Goal: Find specific page/section: Find specific page/section

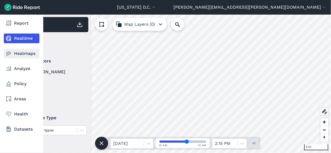
click at [17, 55] on link "Heatmaps" at bounding box center [22, 54] width 36 height 10
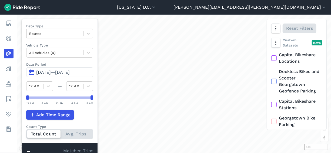
click at [60, 35] on div at bounding box center [55, 34] width 52 height 6
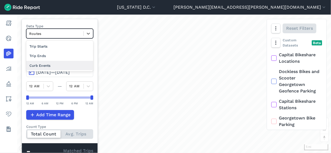
click at [65, 64] on div "Curb Events" at bounding box center [59, 65] width 67 height 9
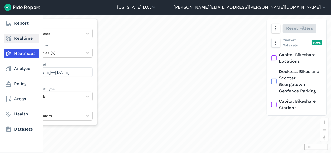
click at [21, 37] on link "Realtime" at bounding box center [22, 39] width 36 height 10
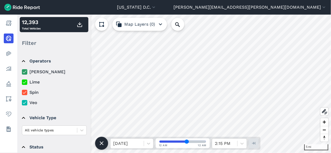
click at [26, 71] on icon at bounding box center [24, 71] width 5 height 5
click at [22, 71] on input "[PERSON_NAME]" at bounding box center [22, 71] width 0 height 4
click at [25, 82] on use at bounding box center [25, 82] width 4 height 3
click at [22, 82] on input "Lime" at bounding box center [22, 81] width 0 height 4
click at [25, 93] on use at bounding box center [25, 92] width 4 height 3
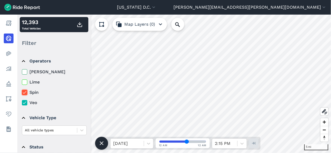
click at [22, 93] on input "Spin" at bounding box center [22, 91] width 0 height 4
click at [25, 103] on use at bounding box center [25, 102] width 4 height 3
click at [22, 103] on input "Veo" at bounding box center [22, 101] width 0 height 4
click at [157, 123] on span "Zoom in" at bounding box center [325, 122] width 8 height 8
click at [157, 121] on span "Zoom in" at bounding box center [325, 122] width 8 height 8
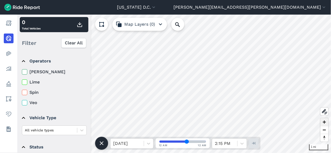
click at [157, 121] on span "Zoom in" at bounding box center [325, 122] width 8 height 8
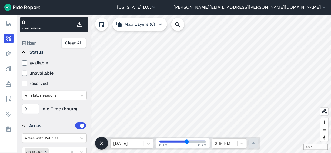
scroll to position [95, 0]
click at [81, 137] on icon at bounding box center [81, 137] width 5 height 5
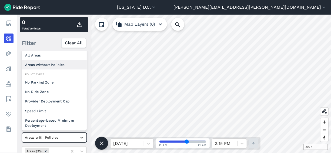
click at [55, 64] on div "Areas without Policies" at bounding box center [54, 64] width 65 height 9
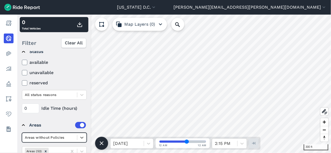
scroll to position [117, 0]
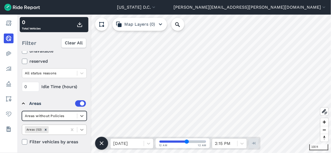
click at [82, 129] on icon at bounding box center [81, 130] width 3 height 2
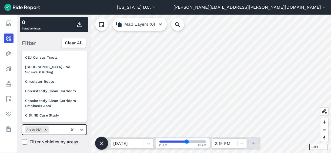
scroll to position [27, 0]
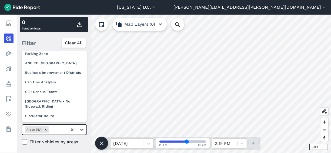
click at [80, 128] on icon at bounding box center [81, 129] width 5 height 5
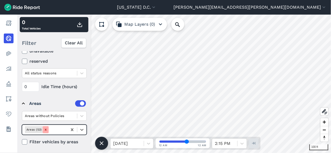
click at [46, 129] on icon "Remove Areas (53)" at bounding box center [46, 130] width 4 height 4
click at [82, 129] on icon at bounding box center [81, 129] width 5 height 5
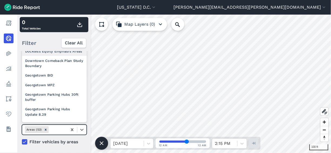
scroll to position [195, 0]
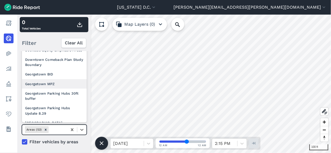
click at [51, 89] on div "Georgetown MPZ" at bounding box center [54, 83] width 65 height 9
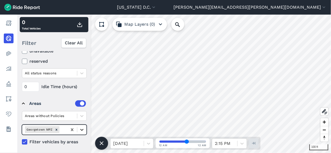
click at [83, 130] on icon at bounding box center [81, 129] width 5 height 5
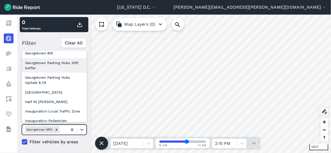
scroll to position [217, 0]
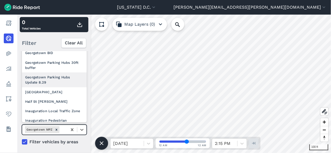
click at [49, 87] on div "Georgetown Parking Hubs Update 8.29" at bounding box center [54, 79] width 65 height 15
